Goal: Information Seeking & Learning: Learn about a topic

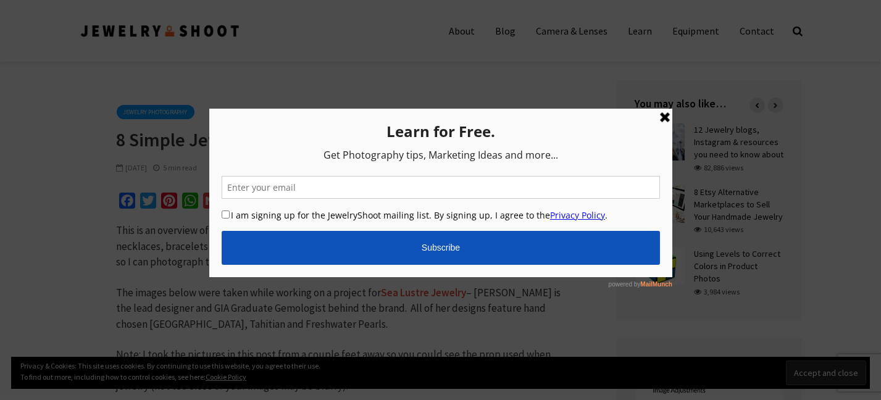
click at [664, 119] on link at bounding box center [664, 116] width 15 height 15
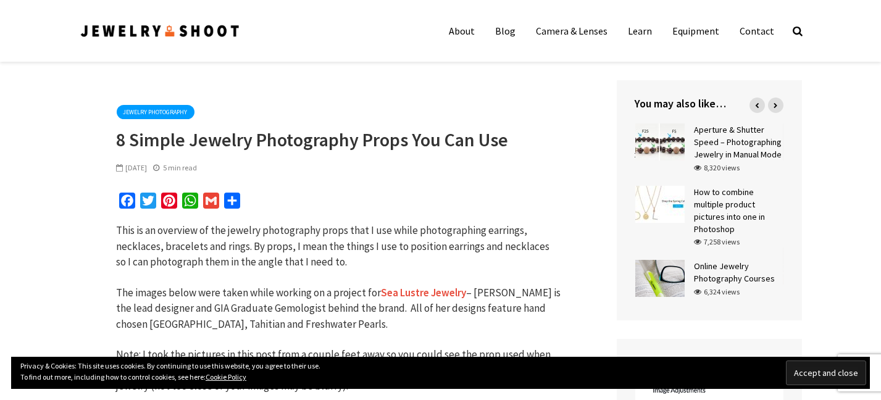
drag, startPoint x: 842, startPoint y: 365, endPoint x: 841, endPoint y: 383, distance: 17.9
click at [841, 383] on input "Accept and close" at bounding box center [826, 373] width 80 height 25
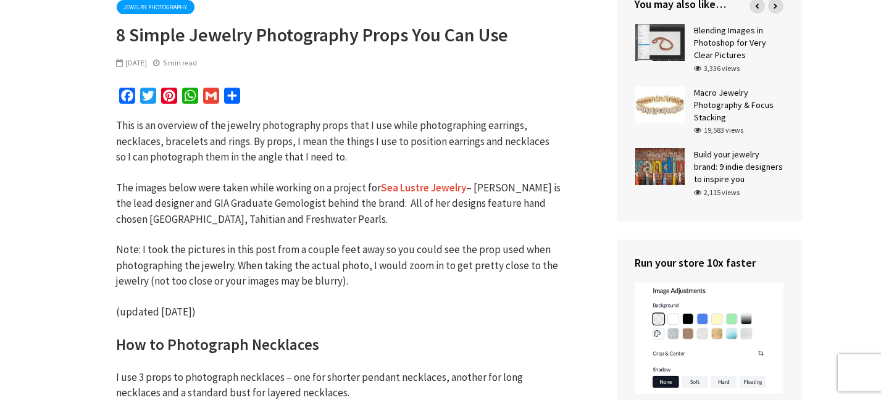
scroll to position [117, 0]
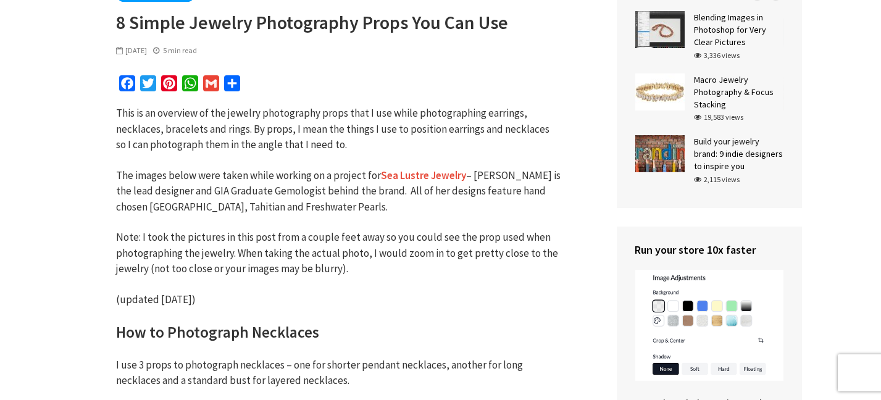
drag, startPoint x: 116, startPoint y: 122, endPoint x: 146, endPoint y: 167, distance: 54.0
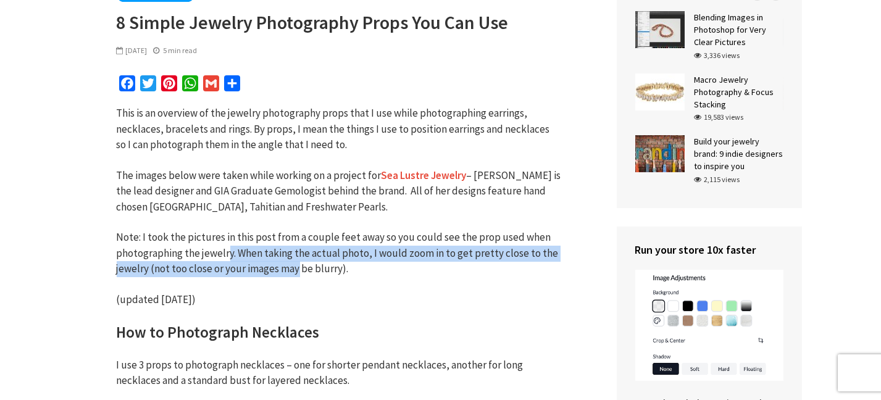
drag, startPoint x: 227, startPoint y: 258, endPoint x: 296, endPoint y: 271, distance: 69.8
click at [297, 272] on p "Note: I took the pictures in this post from a couple feet away so you could see…" at bounding box center [339, 254] width 445 height 48
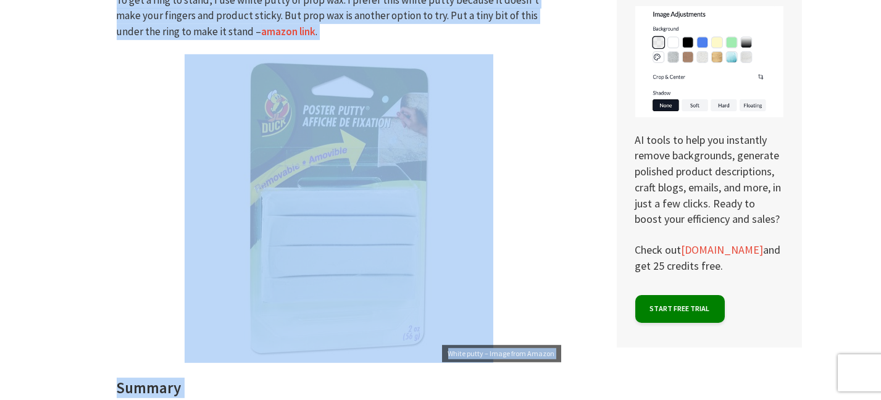
scroll to position [5917, 0]
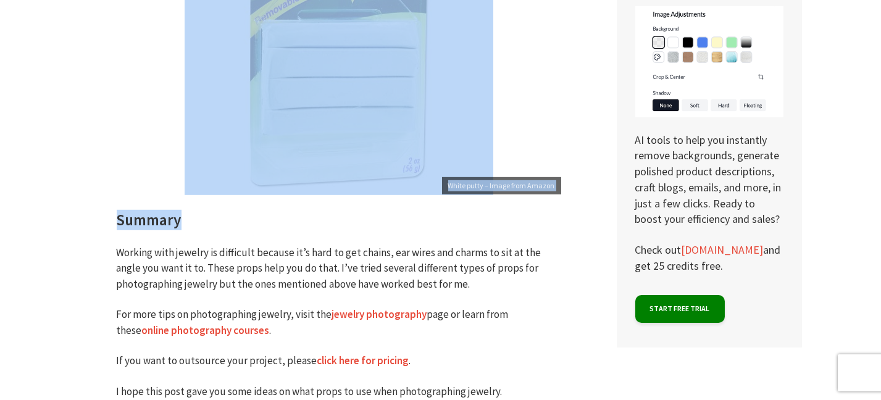
drag, startPoint x: 120, startPoint y: 337, endPoint x: 497, endPoint y: 186, distance: 405.5
copy div "Lor ip Dolorsitam Consectet A eli 3 seddo ei temporinci utlaboree – dol mag ali…"
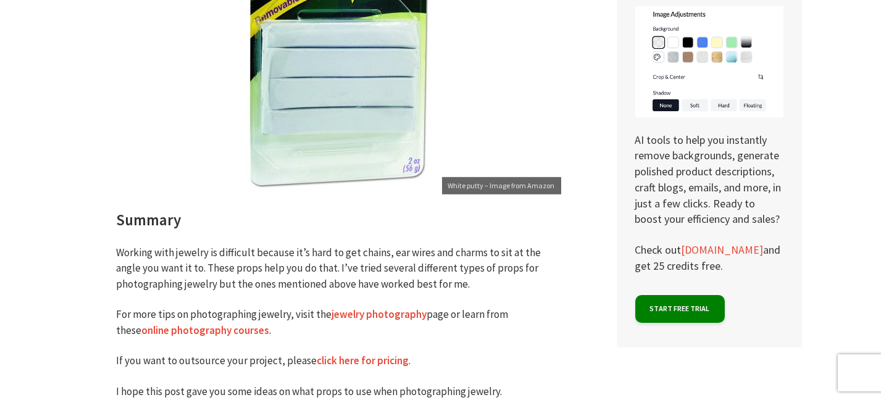
click at [514, 245] on p "Working with jewelry is difficult because it’s hard to get chains, ear wires an…" at bounding box center [339, 269] width 445 height 48
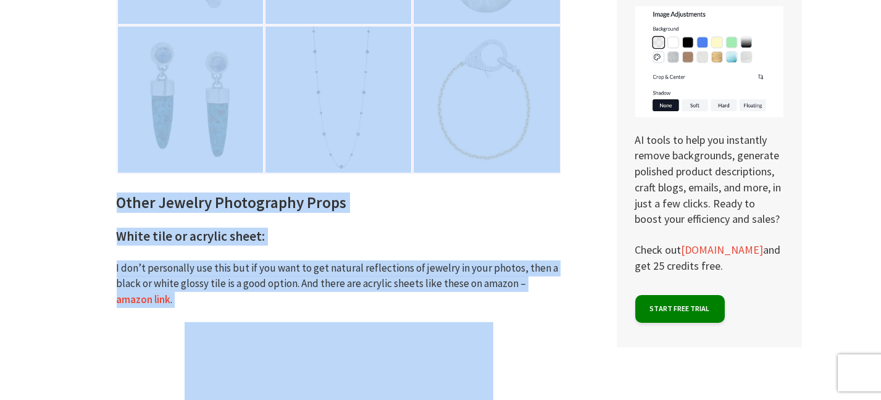
scroll to position [5145, 0]
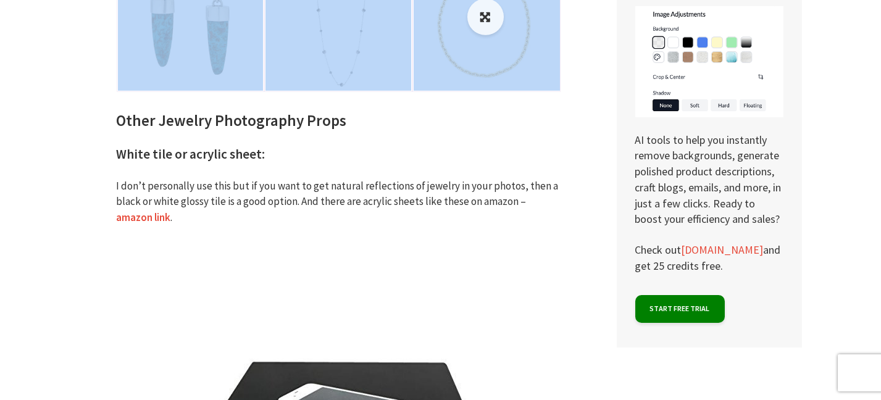
drag, startPoint x: 113, startPoint y: 324, endPoint x: 556, endPoint y: 60, distance: 515.9
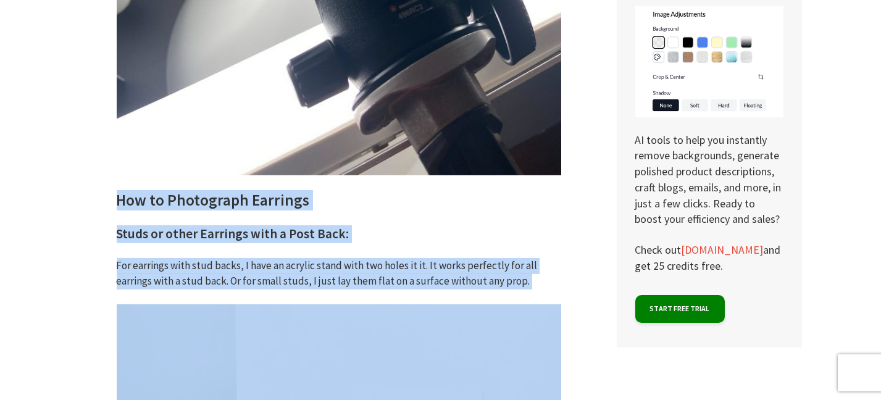
scroll to position [3481, 0]
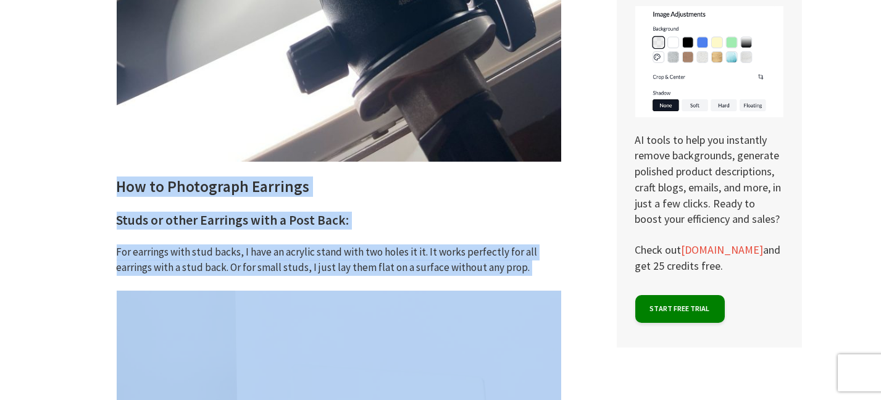
copy div "Lor ip Dolorsitam Consecte Adipi el seddo Eiusmodt inci u Labo Etdo: Mag aliqua…"
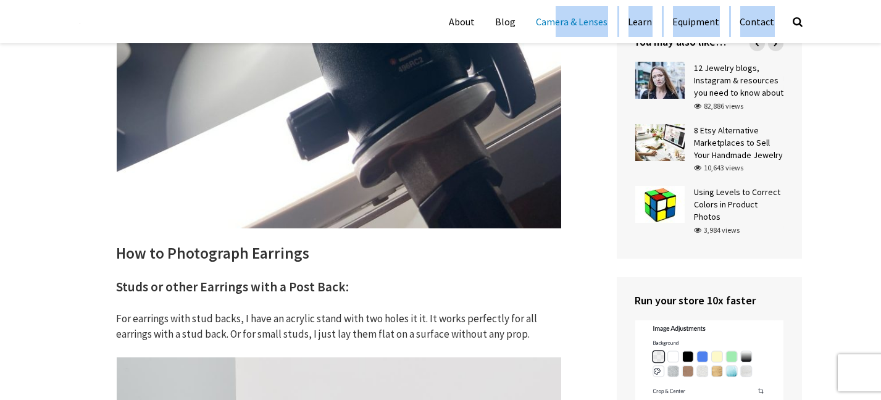
scroll to position [3411, 0]
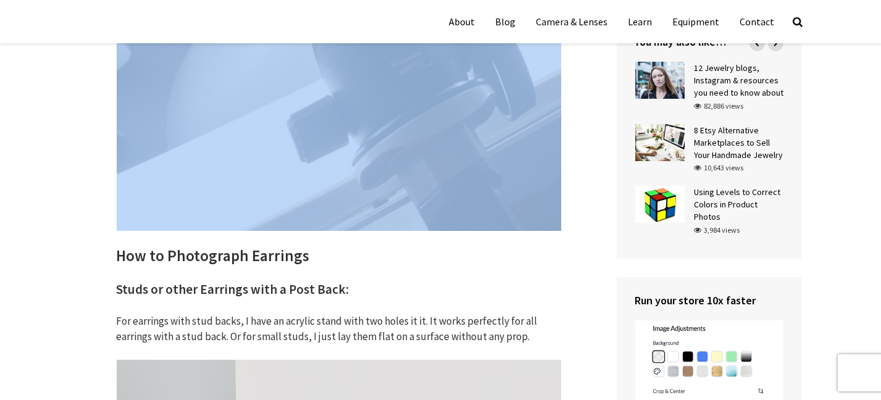
drag, startPoint x: 118, startPoint y: 225, endPoint x: 559, endPoint y: 223, distance: 440.9
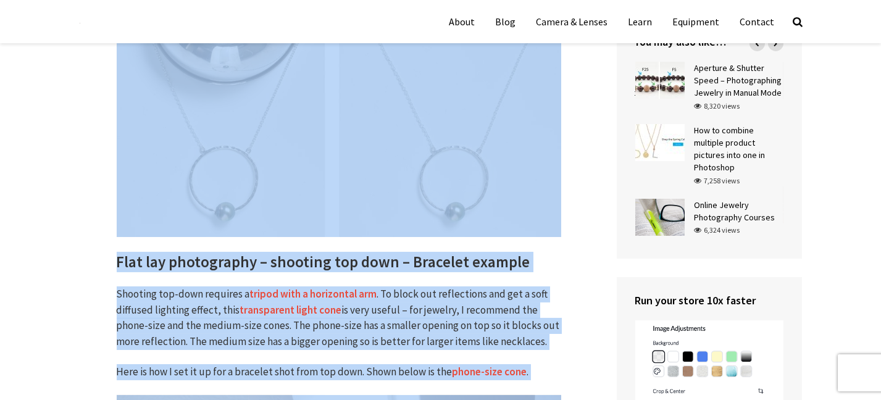
scroll to position [1931, 0]
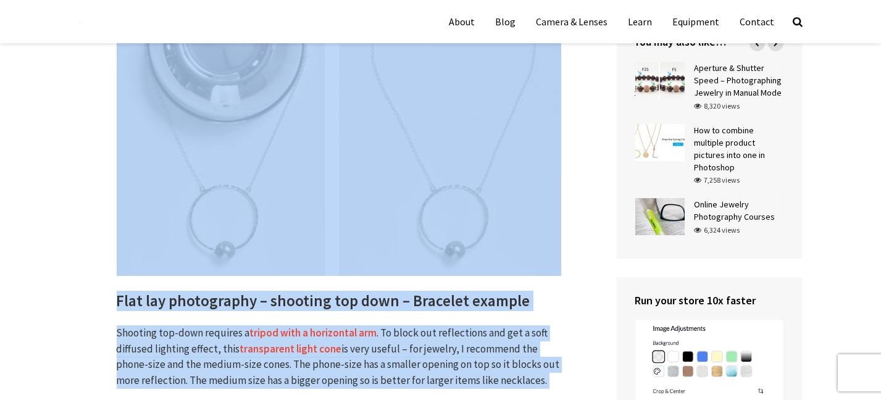
copy div "Lor ip Dolorsitam Consectet A eli 3 seddo ei temporinci utlaboree – dol mag ali…"
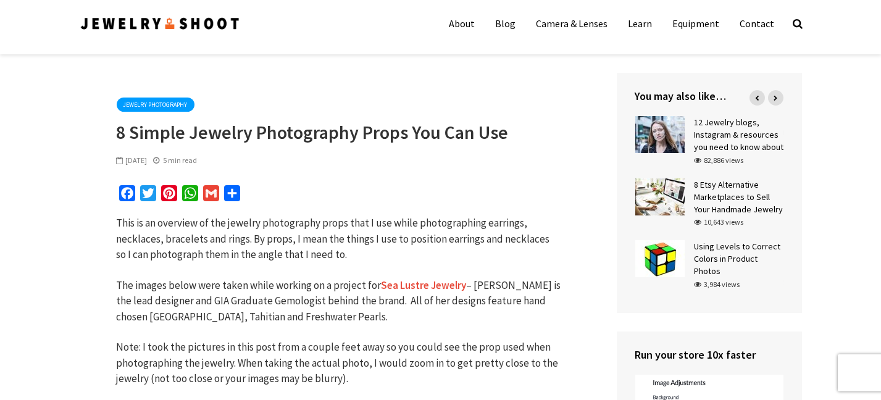
scroll to position [46, 0]
